Goal: Check status

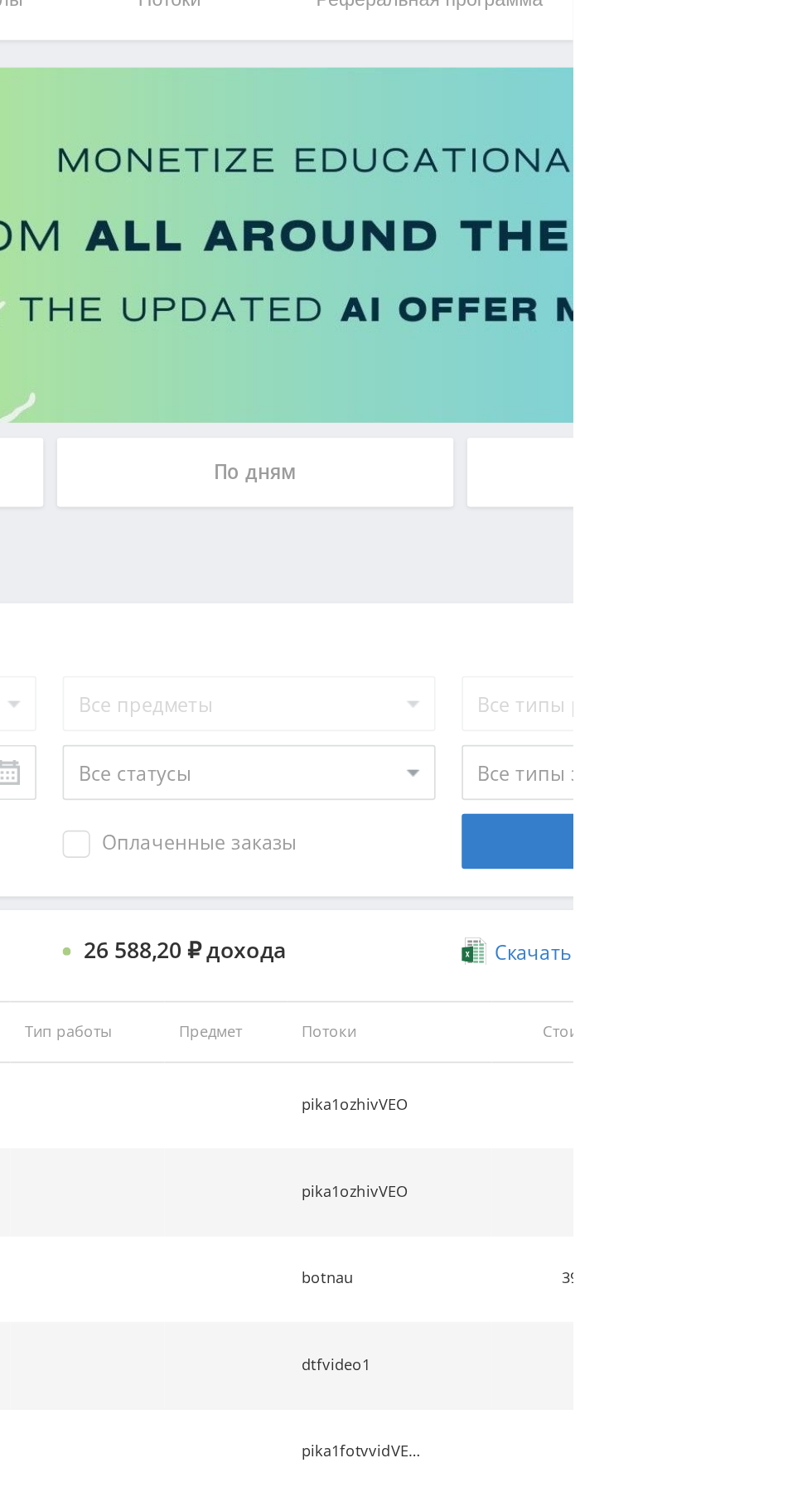
click at [673, 366] on div "По дням" at bounding box center [620, 359] width 239 height 41
click at [0, 0] on input "По дням" at bounding box center [0, 0] width 0 height 0
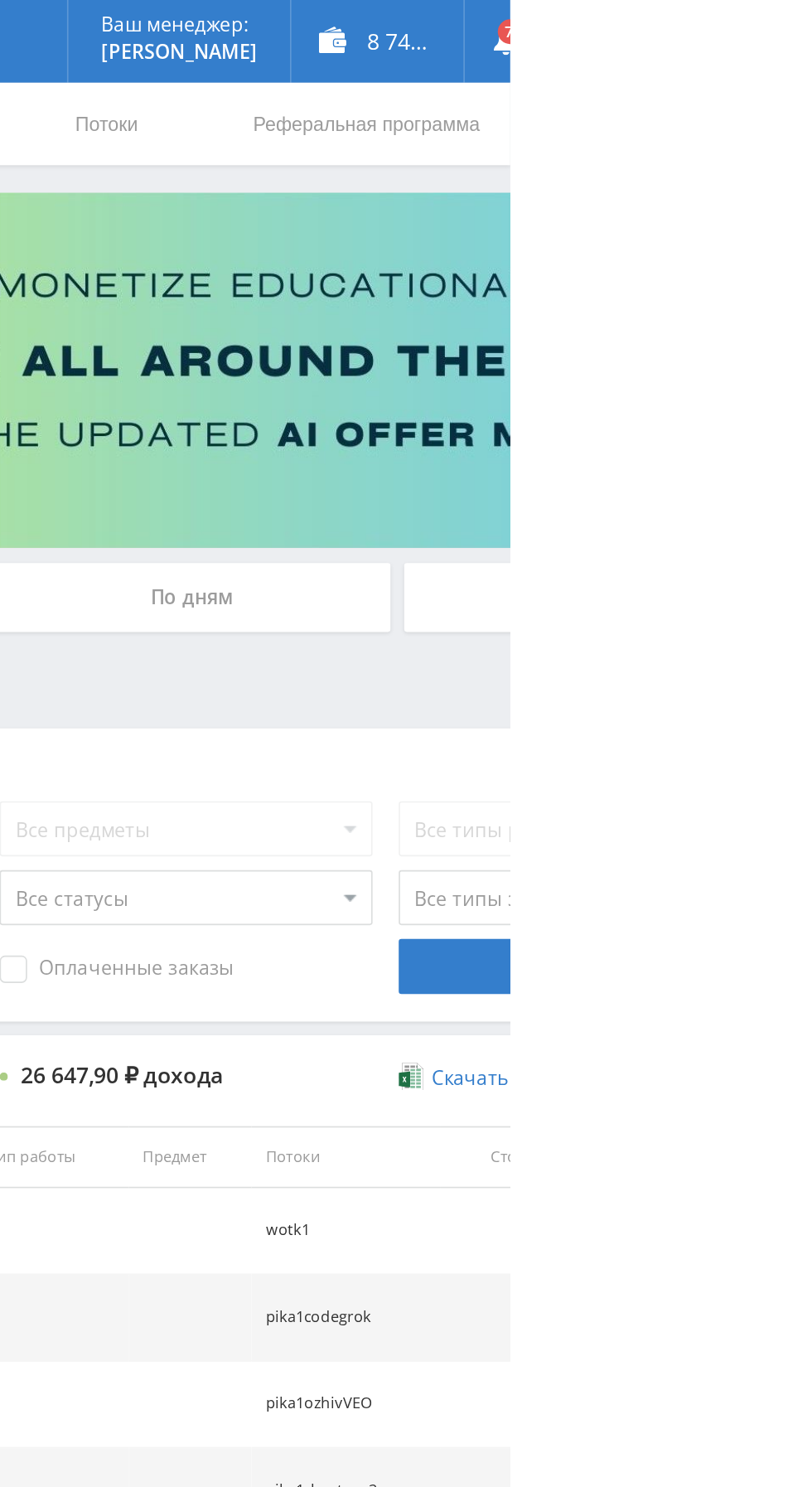
click at [597, 358] on div "По дням" at bounding box center [620, 359] width 239 height 41
click at [0, 0] on input "По дням" at bounding box center [0, 0] width 0 height 0
